Goal: Information Seeking & Learning: Learn about a topic

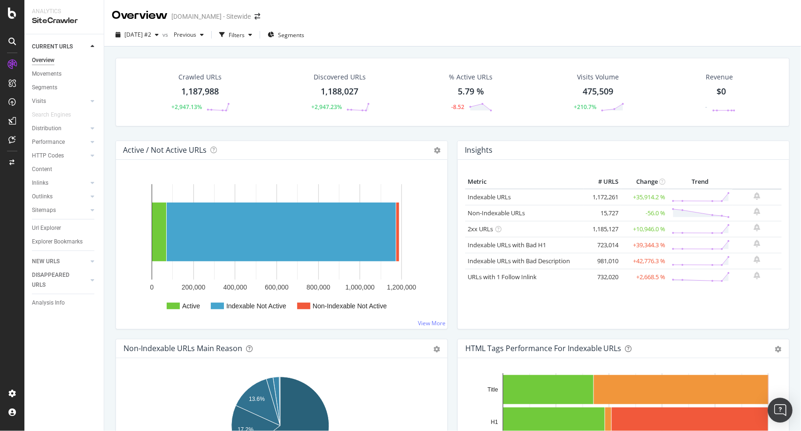
click at [775, 410] on div "Open Intercom Messenger" at bounding box center [780, 410] width 25 height 25
click at [781, 403] on div "Open Intercom Messenger" at bounding box center [780, 410] width 25 height 25
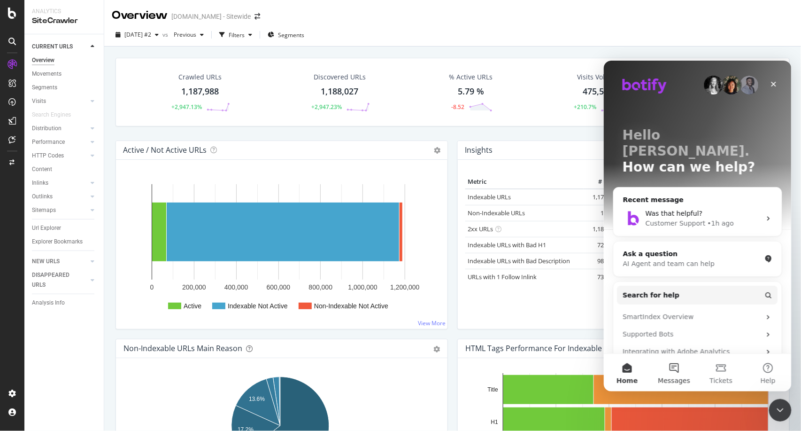
click at [681, 362] on button "Messages" at bounding box center [673, 372] width 47 height 38
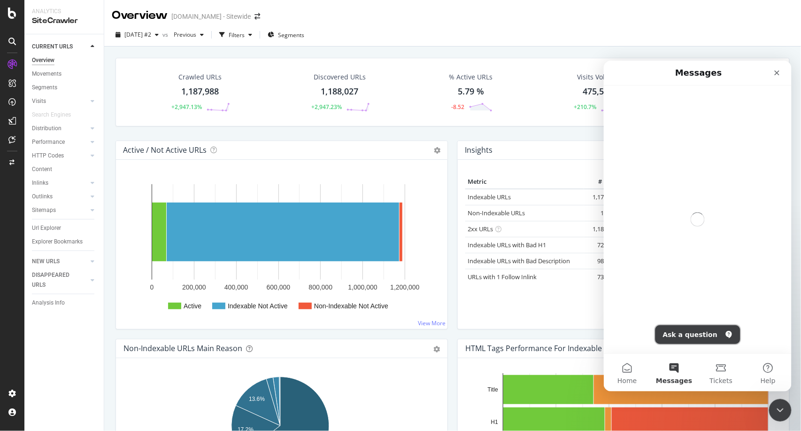
click at [695, 334] on button "Ask a question" at bounding box center [697, 333] width 85 height 19
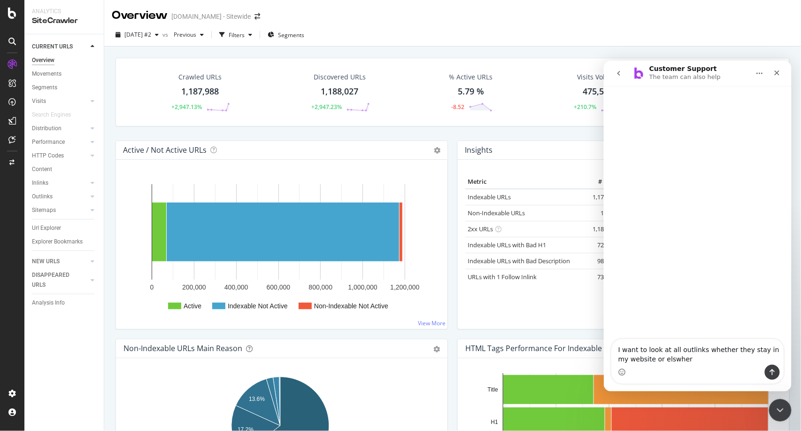
type textarea "I want to look at all outlinks whether they stay in my website or elswhere"
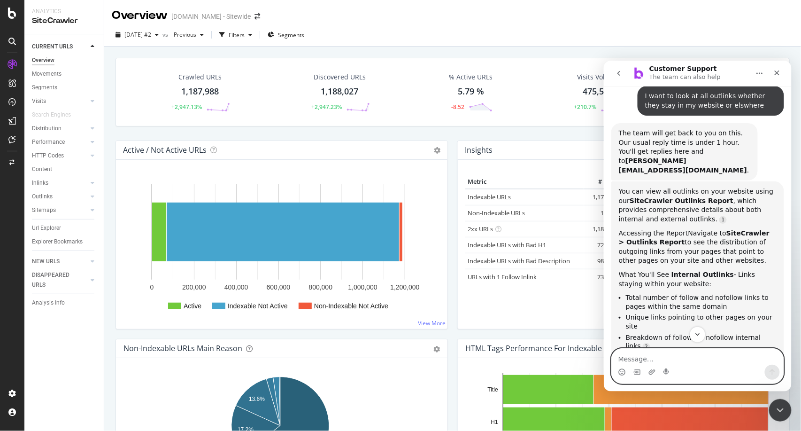
scroll to position [54, 0]
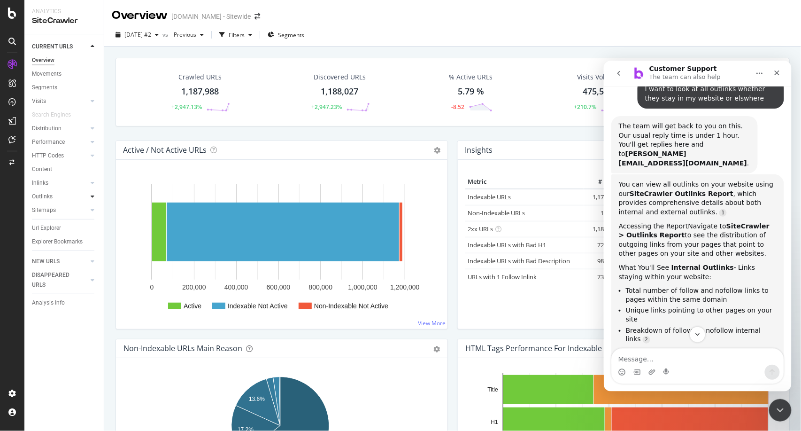
click at [91, 199] on icon at bounding box center [93, 196] width 4 height 6
click at [47, 198] on div "Outlinks" at bounding box center [42, 197] width 21 height 10
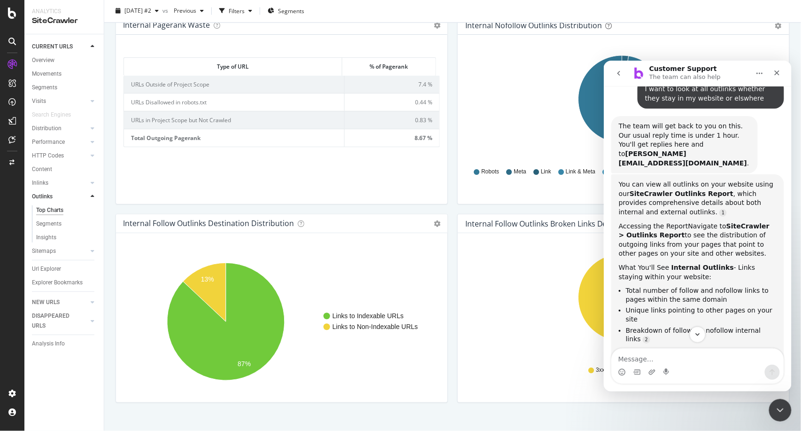
scroll to position [673, 0]
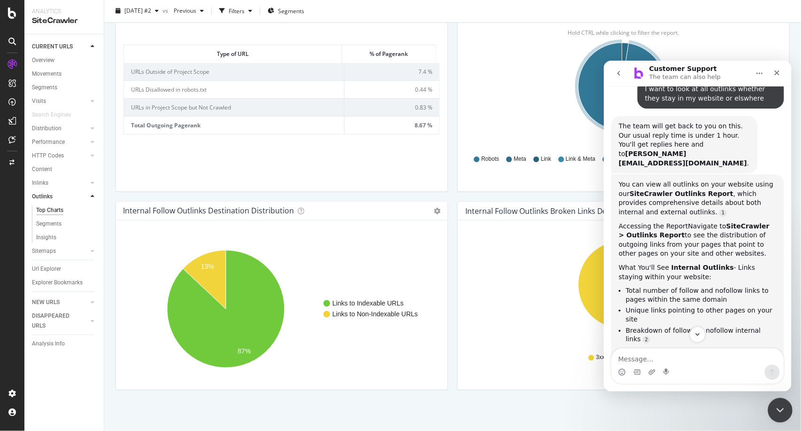
click at [783, 410] on icon "Close Intercom Messenger" at bounding box center [778, 408] width 11 height 11
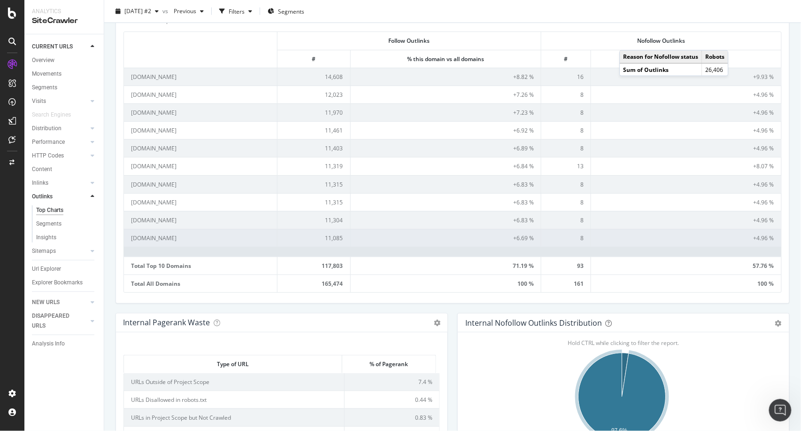
scroll to position [344, 0]
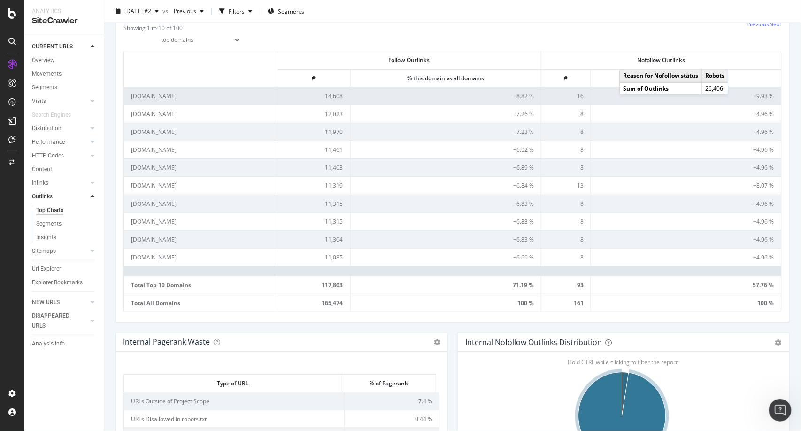
click at [153, 94] on td "homedepot.com" at bounding box center [201, 96] width 154 height 18
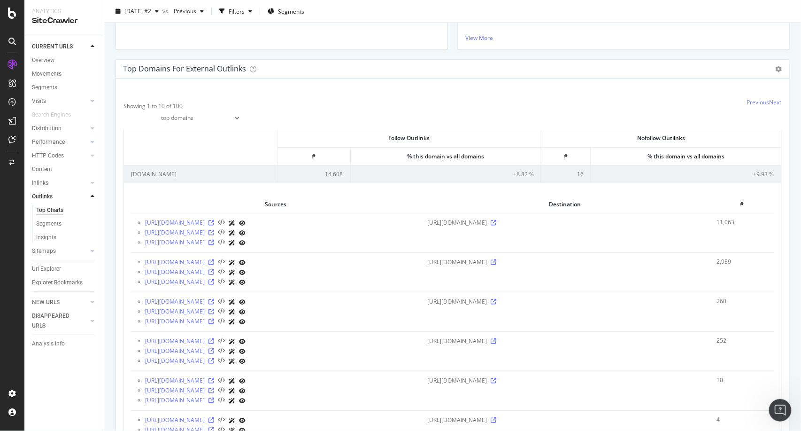
scroll to position [0, 0]
